Goal: Information Seeking & Learning: Learn about a topic

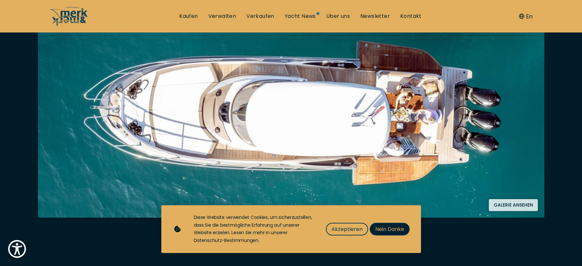
click at [399, 229] on span "Nein Danke" at bounding box center [389, 229] width 29 height 8
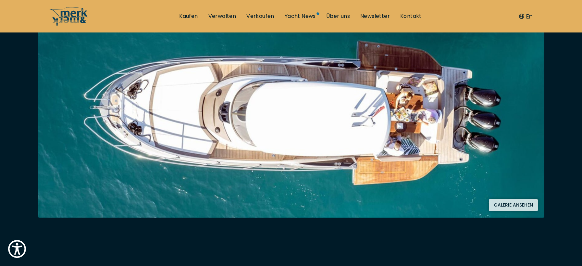
click at [522, 204] on button "Galerie ansehen" at bounding box center [513, 205] width 49 height 12
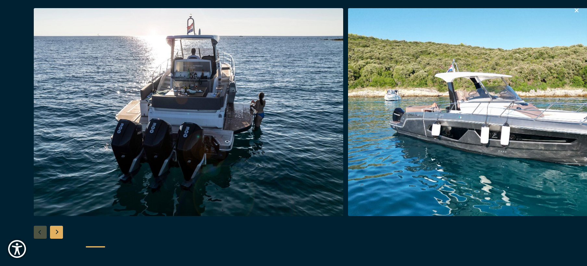
click at [228, 117] on img "button" at bounding box center [188, 112] width 309 height 208
click at [54, 229] on div "Next slide" at bounding box center [56, 231] width 13 height 13
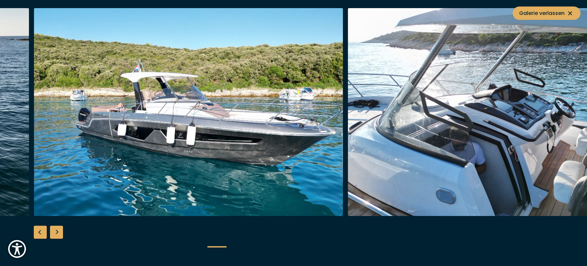
click at [55, 229] on div "Next slide" at bounding box center [56, 231] width 13 height 13
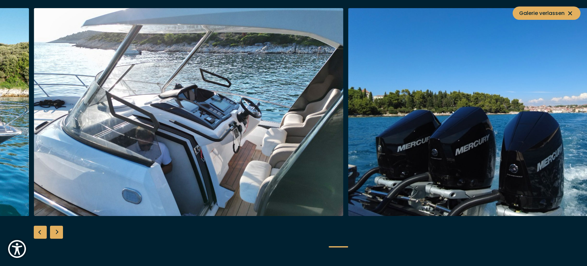
click at [55, 229] on div "Next slide" at bounding box center [56, 231] width 13 height 13
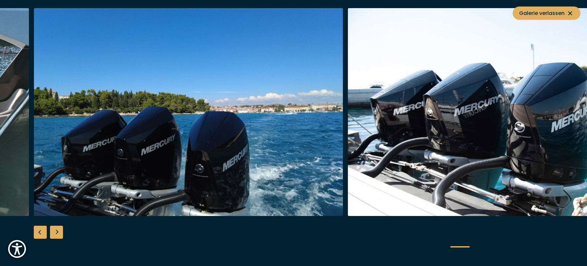
click at [55, 229] on div "Next slide" at bounding box center [56, 231] width 13 height 13
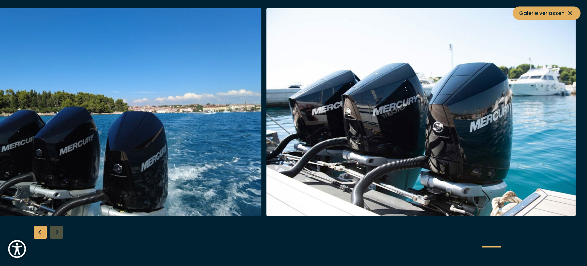
click at [55, 229] on div at bounding box center [293, 133] width 587 height 250
click at [572, 13] on icon at bounding box center [570, 13] width 8 height 8
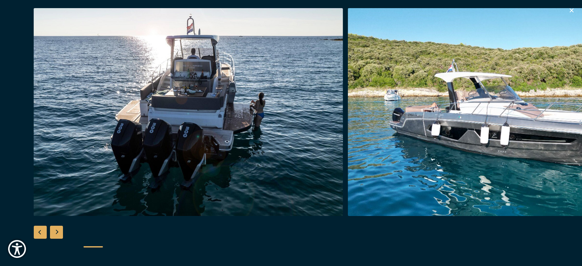
scroll to position [779, 0]
click at [572, 9] on icon "button" at bounding box center [571, 10] width 8 height 8
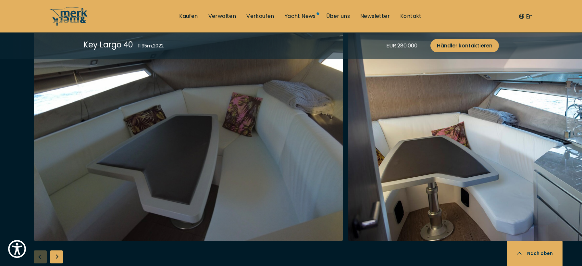
scroll to position [1233, 0]
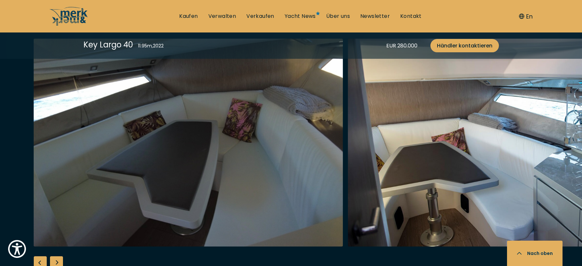
click at [62, 256] on div "Next slide" at bounding box center [56, 262] width 13 height 13
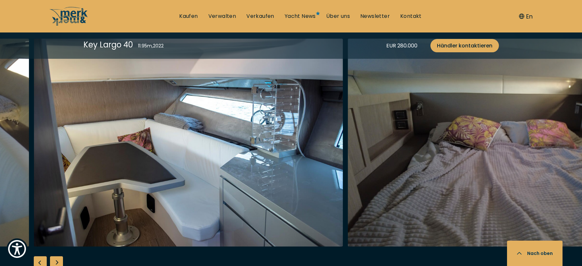
click at [60, 256] on div "Next slide" at bounding box center [56, 262] width 13 height 13
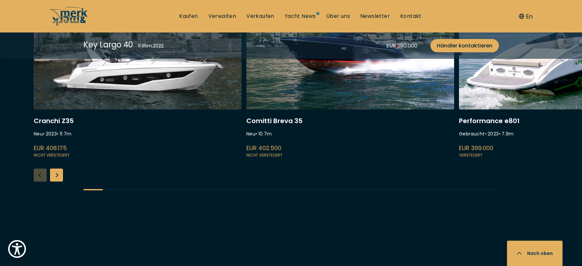
scroll to position [1817, 0]
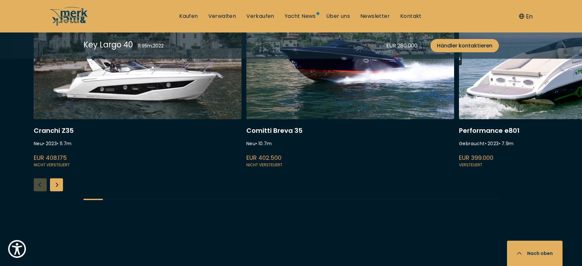
click at [539, 87] on link at bounding box center [563, 82] width 208 height 173
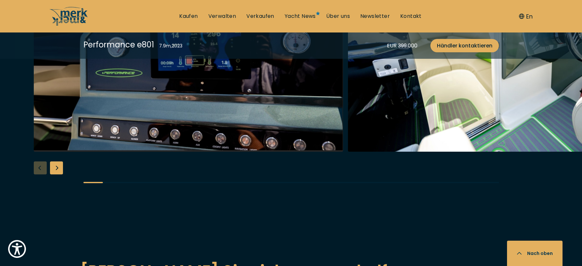
scroll to position [1493, 0]
